Goal: Task Accomplishment & Management: Complete application form

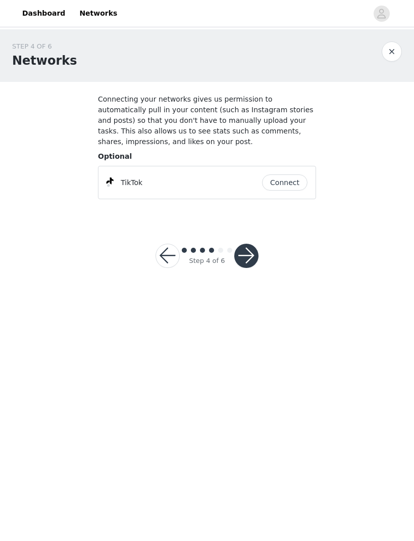
click at [291, 182] on button "Connect" at bounding box center [284, 182] width 45 height 16
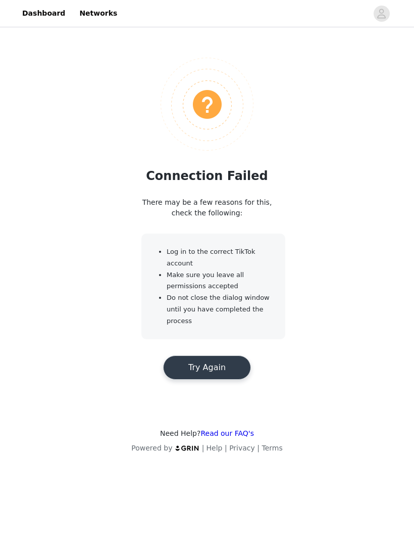
click at [223, 361] on button "Try Again" at bounding box center [207, 367] width 88 height 24
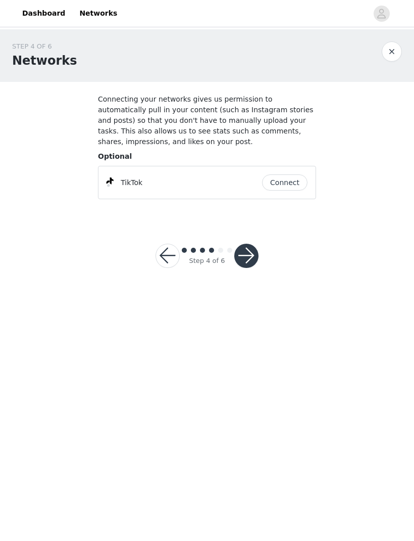
click at [299, 174] on button "Connect" at bounding box center [284, 182] width 45 height 16
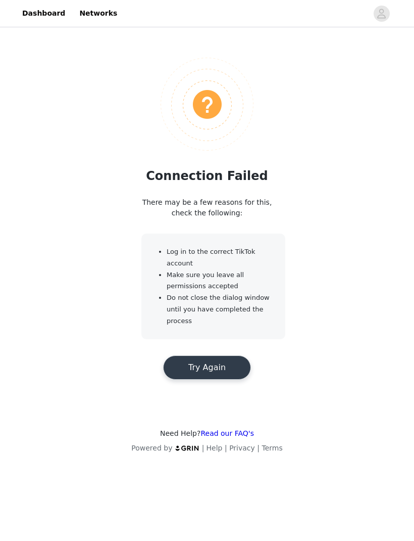
click at [214, 367] on button "Try Again" at bounding box center [207, 367] width 88 height 24
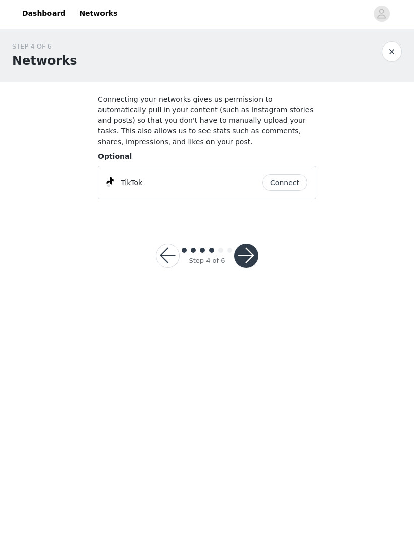
click at [289, 183] on button "Connect" at bounding box center [284, 182] width 45 height 16
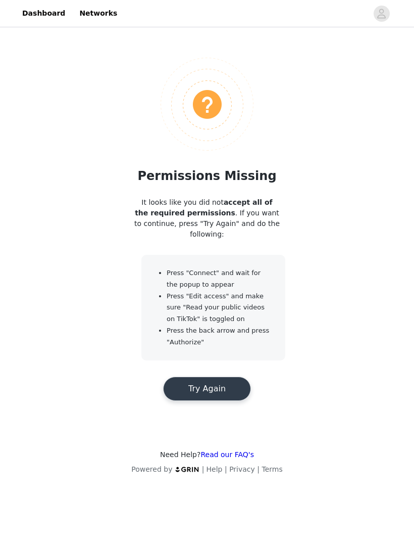
click at [234, 376] on button "Try Again" at bounding box center [207, 388] width 88 height 24
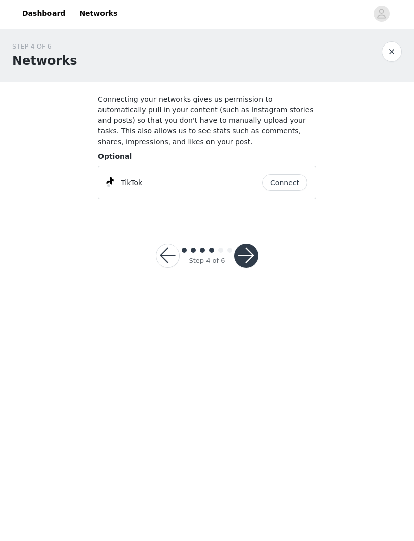
click at [283, 179] on button "Connect" at bounding box center [284, 182] width 45 height 16
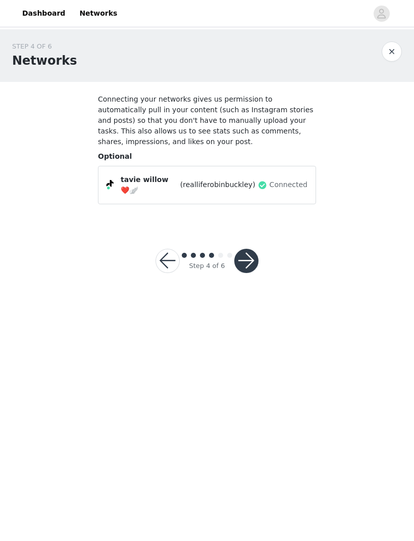
click at [252, 259] on button "button" at bounding box center [246, 261] width 24 height 24
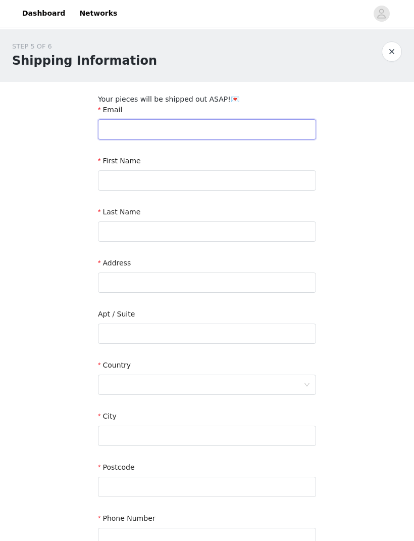
click at [259, 122] on input "text" at bounding box center [207, 129] width 218 height 20
type input "[EMAIL_ADDRESS][DOMAIN_NAME]"
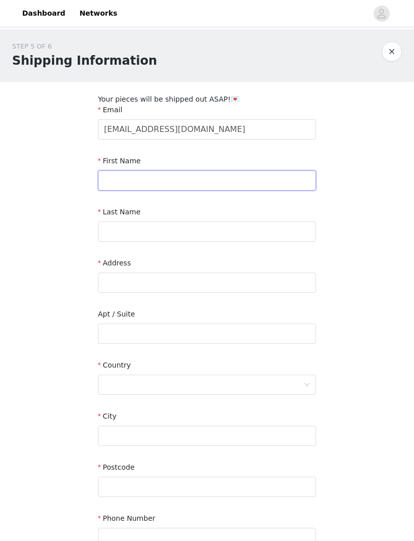
click at [241, 173] on input "text" at bounding box center [207, 180] width 218 height 20
type input "Tavie"
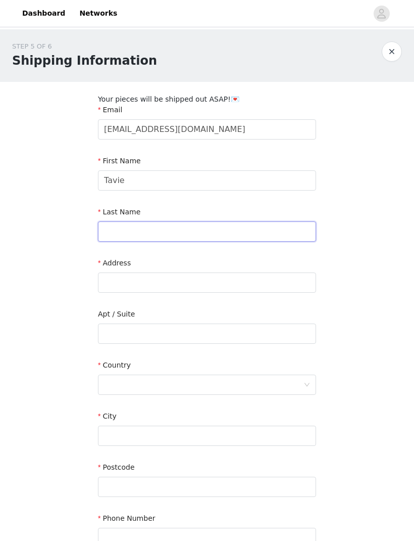
click at [226, 221] on input "text" at bounding box center [207, 231] width 218 height 20
type input "[PERSON_NAME]"
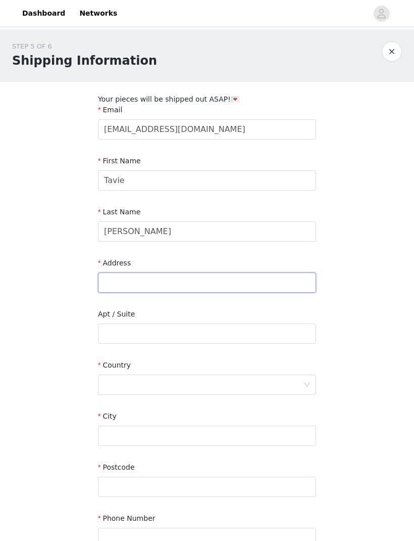
click at [237, 284] on input "text" at bounding box center [207, 282] width 218 height 20
type input "3 limes place, preston street"
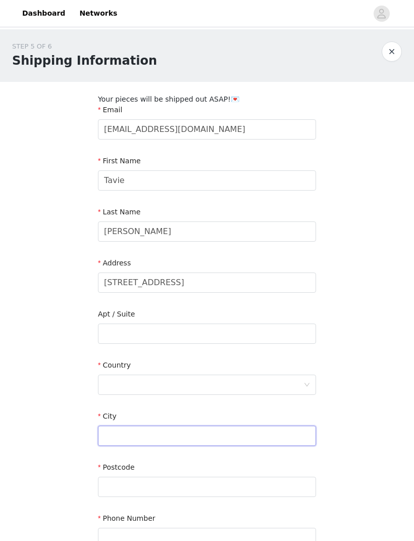
type input "Faversham"
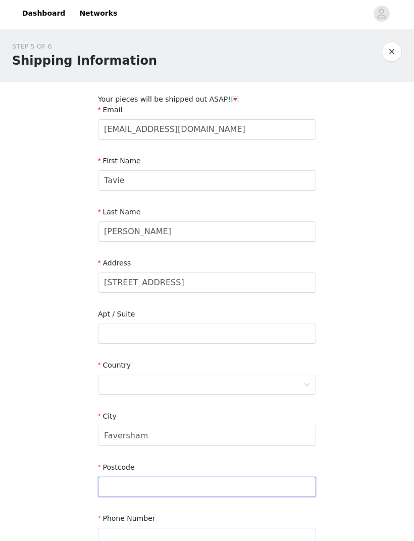
type input "ME13 8PQ"
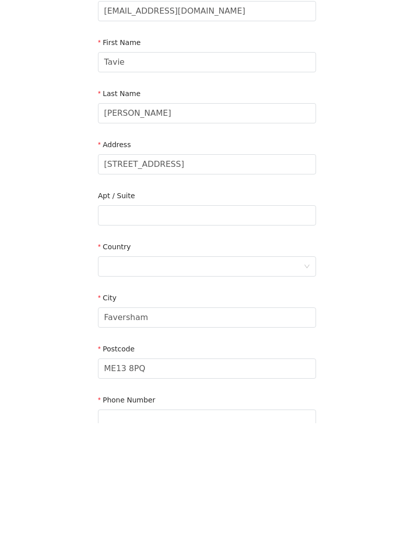
click at [264, 375] on div at bounding box center [204, 384] width 200 height 19
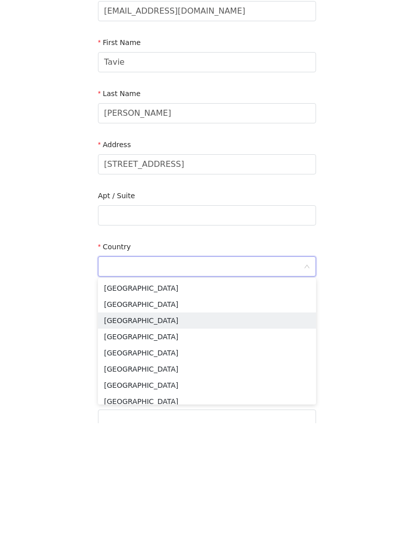
click at [238, 430] on li "United Kingdom" at bounding box center [207, 438] width 218 height 16
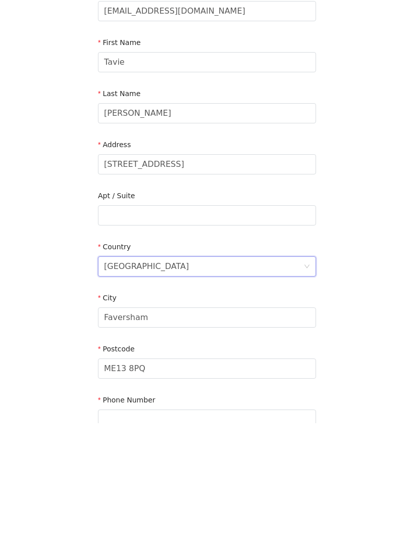
scroll to position [74, 0]
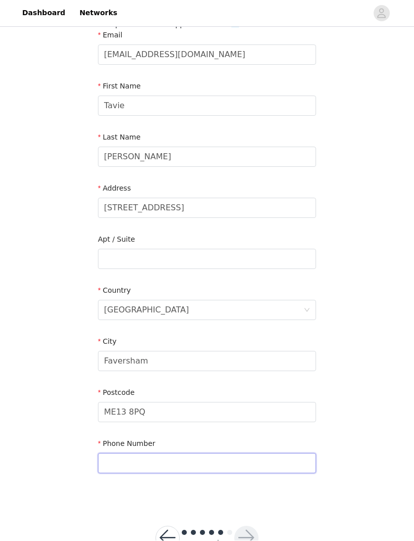
click at [257, 472] on input "text" at bounding box center [207, 463] width 218 height 20
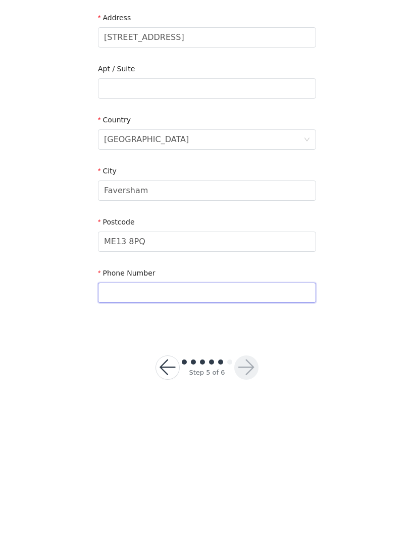
type input "7368900635"
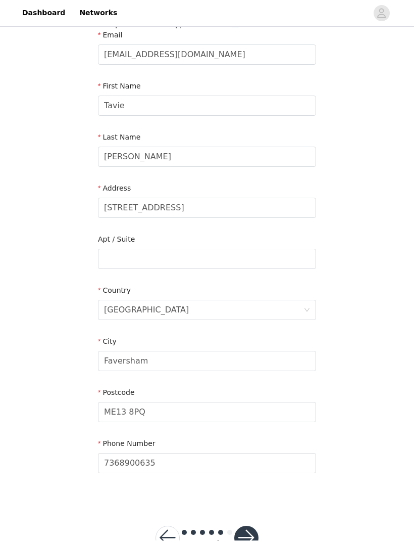
click at [245, 532] on button "button" at bounding box center [246, 538] width 24 height 24
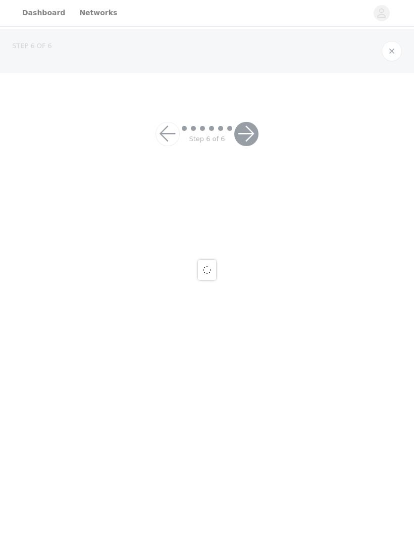
click at [101, 427] on div at bounding box center [207, 270] width 414 height 541
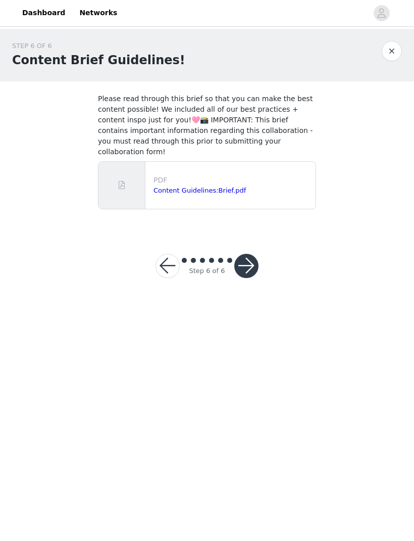
click at [252, 198] on div "PDF Content Guidelines:Brief.pdf" at bounding box center [233, 185] width 166 height 29
click at [238, 202] on div "PDF Content Guidelines:Brief.pdf" at bounding box center [207, 185] width 217 height 47
click at [230, 194] on link "Content Guidelines:Brief.pdf" at bounding box center [200, 191] width 92 height 8
click at [250, 267] on button "button" at bounding box center [246, 266] width 24 height 24
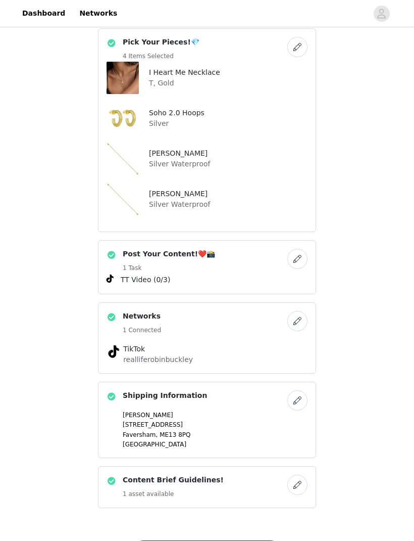
scroll to position [189, 0]
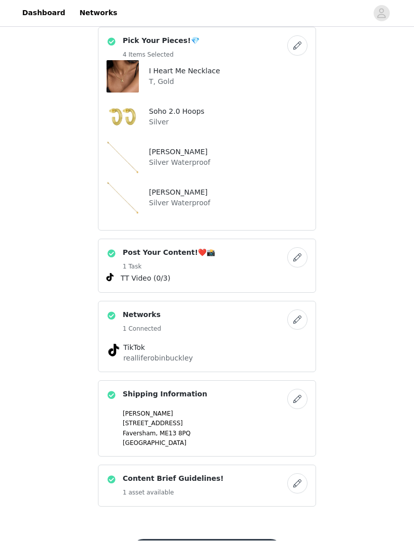
click at [254, 539] on button "Submit Proposal" at bounding box center [206, 551] width 151 height 24
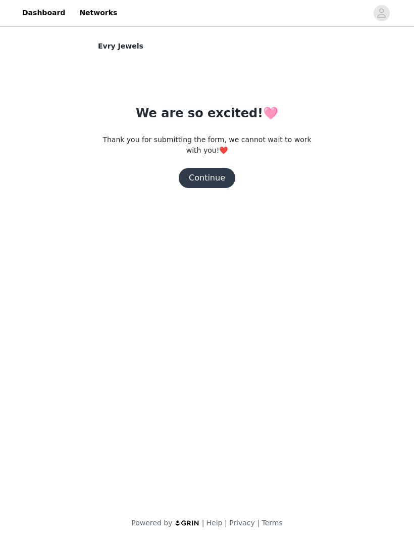
click at [219, 180] on button "Continue" at bounding box center [207, 178] width 57 height 20
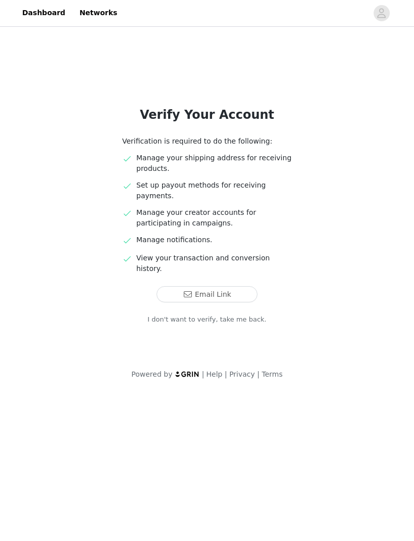
click at [233, 288] on button "Email Link" at bounding box center [207, 294] width 101 height 16
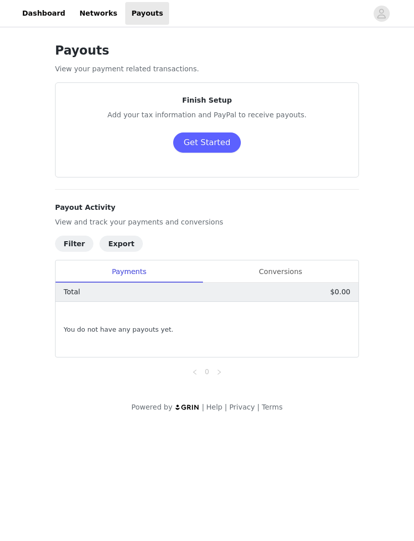
click at [306, 272] on div "Conversions" at bounding box center [281, 271] width 156 height 23
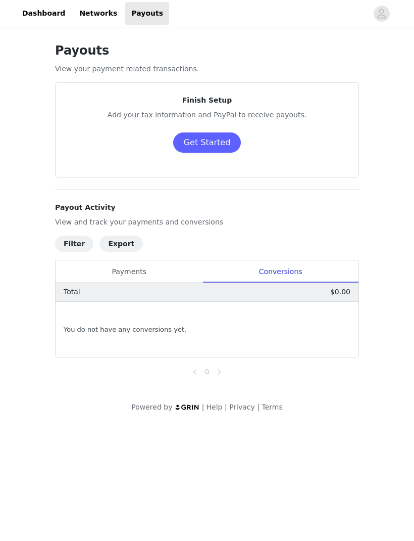
click at [175, 281] on div "Payments" at bounding box center [129, 271] width 147 height 23
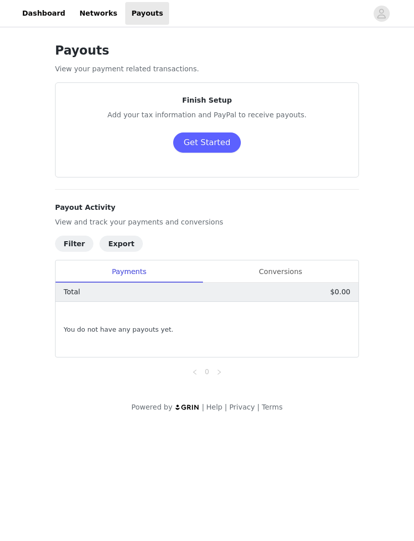
click at [45, 13] on link "Dashboard" at bounding box center [43, 13] width 55 height 23
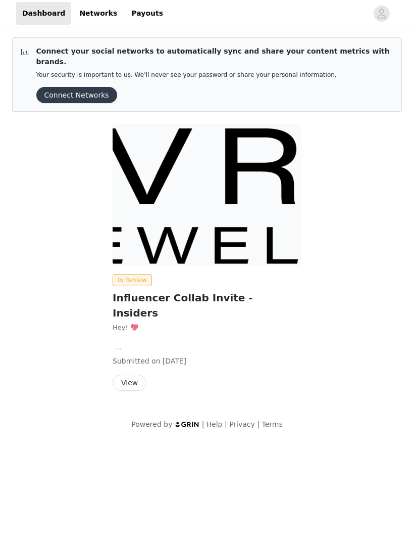
click at [127, 374] on button "View" at bounding box center [130, 382] width 34 height 16
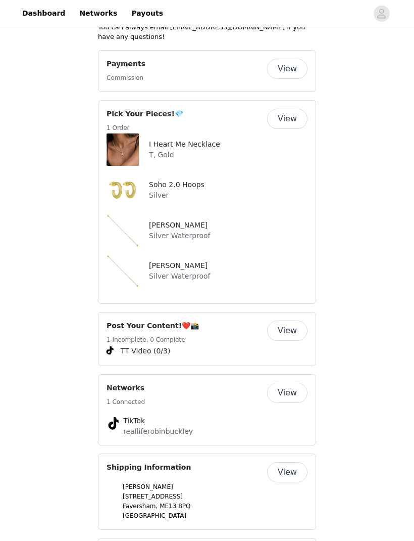
scroll to position [283, 0]
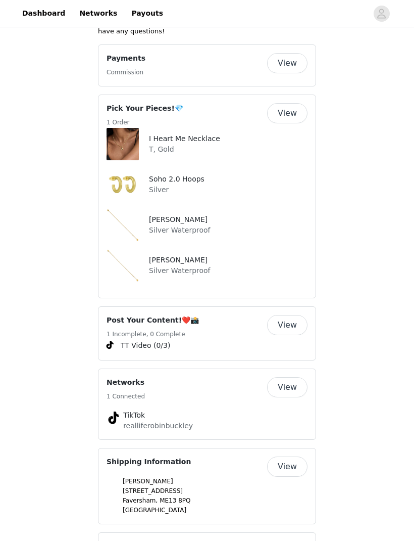
click at [279, 315] on button "View" at bounding box center [287, 325] width 40 height 20
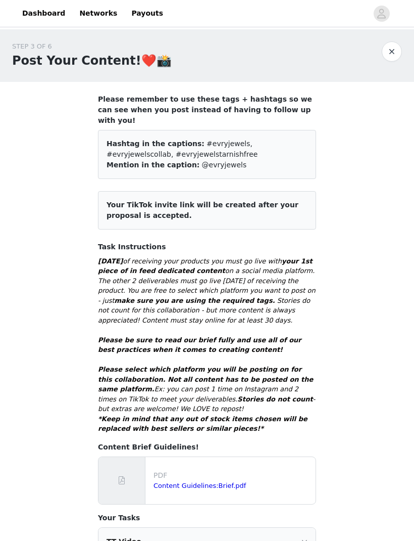
scroll to position [317, 0]
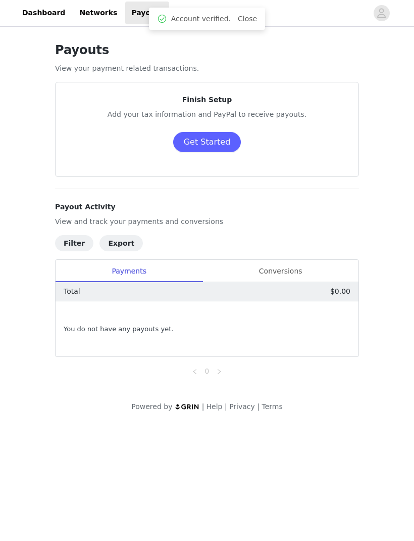
click at [35, 4] on link "Dashboard" at bounding box center [43, 13] width 55 height 23
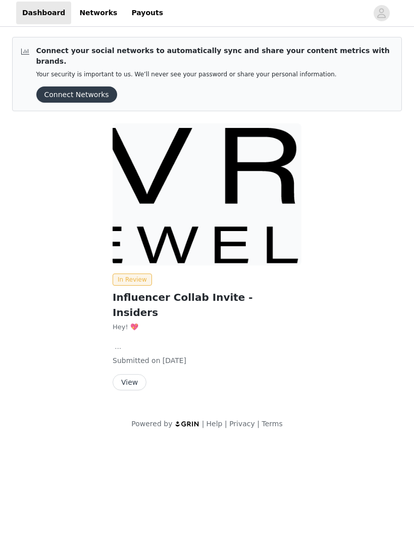
click at [124, 374] on button "View" at bounding box center [130, 382] width 34 height 16
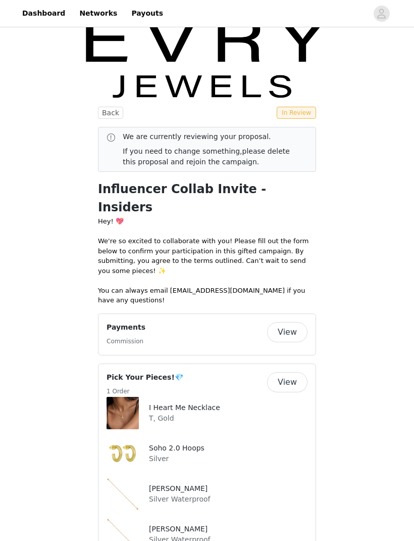
scroll to position [16, 0]
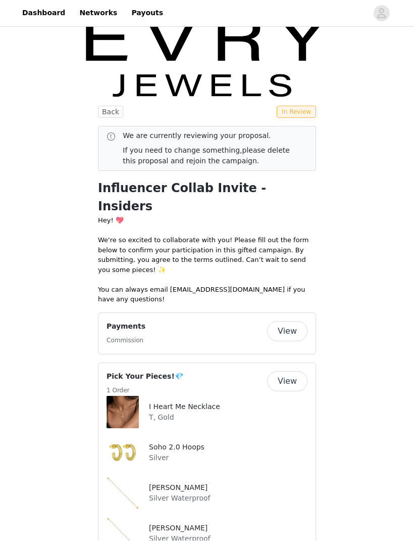
click at [287, 321] on button "View" at bounding box center [287, 331] width 40 height 20
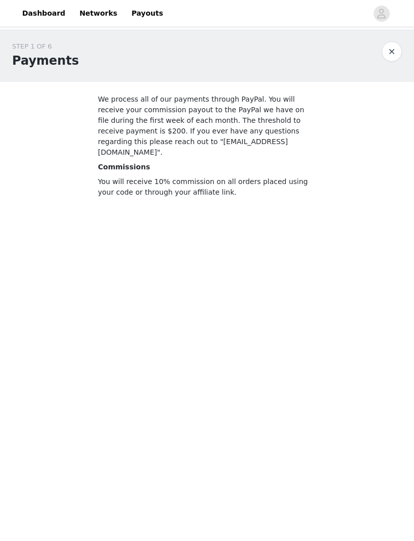
click at [318, 225] on body "Dashboard Networks Payouts STEP 1 OF 6 Payments We process all of our payments …" at bounding box center [207, 270] width 414 height 541
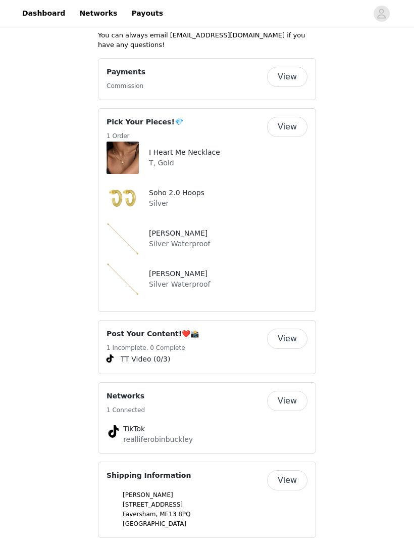
scroll to position [283, 0]
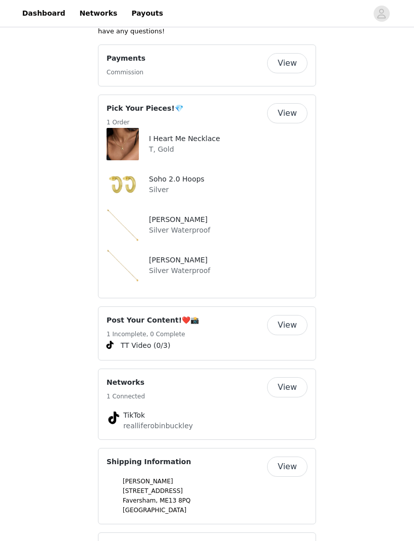
click at [286, 377] on button "View" at bounding box center [287, 387] width 40 height 20
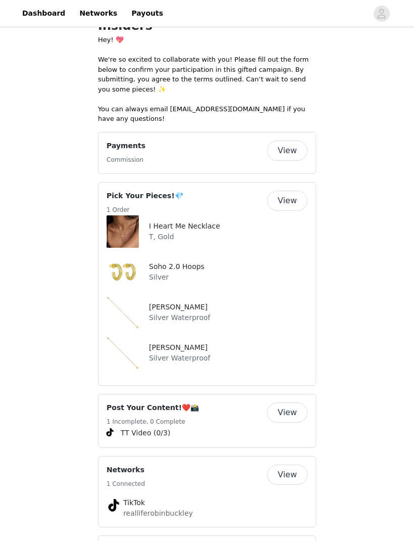
scroll to position [283, 0]
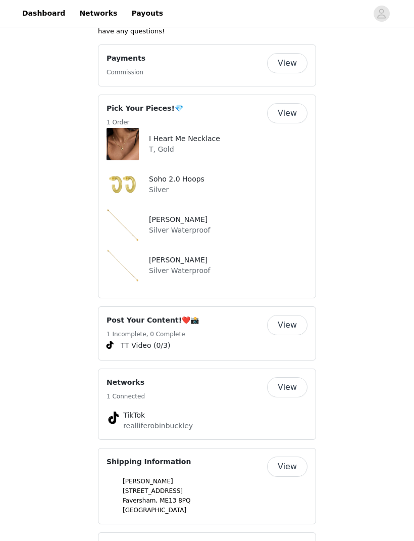
click at [296, 457] on button "View" at bounding box center [287, 467] width 40 height 20
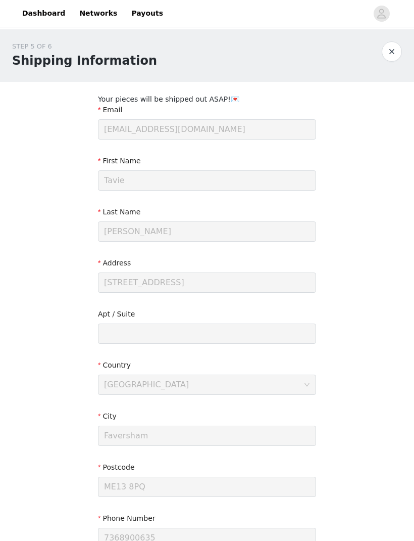
scroll to position [35, 0]
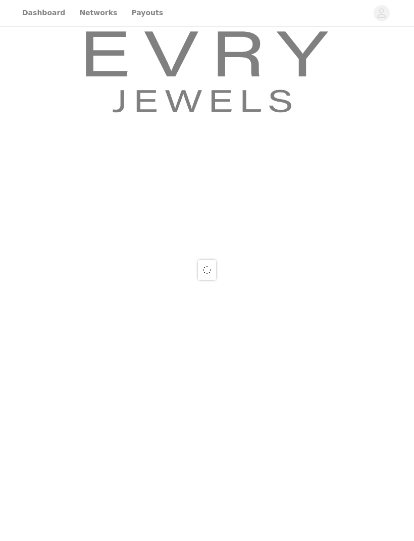
scroll to position [1, 0]
